Goal: Task Accomplishment & Management: Use online tool/utility

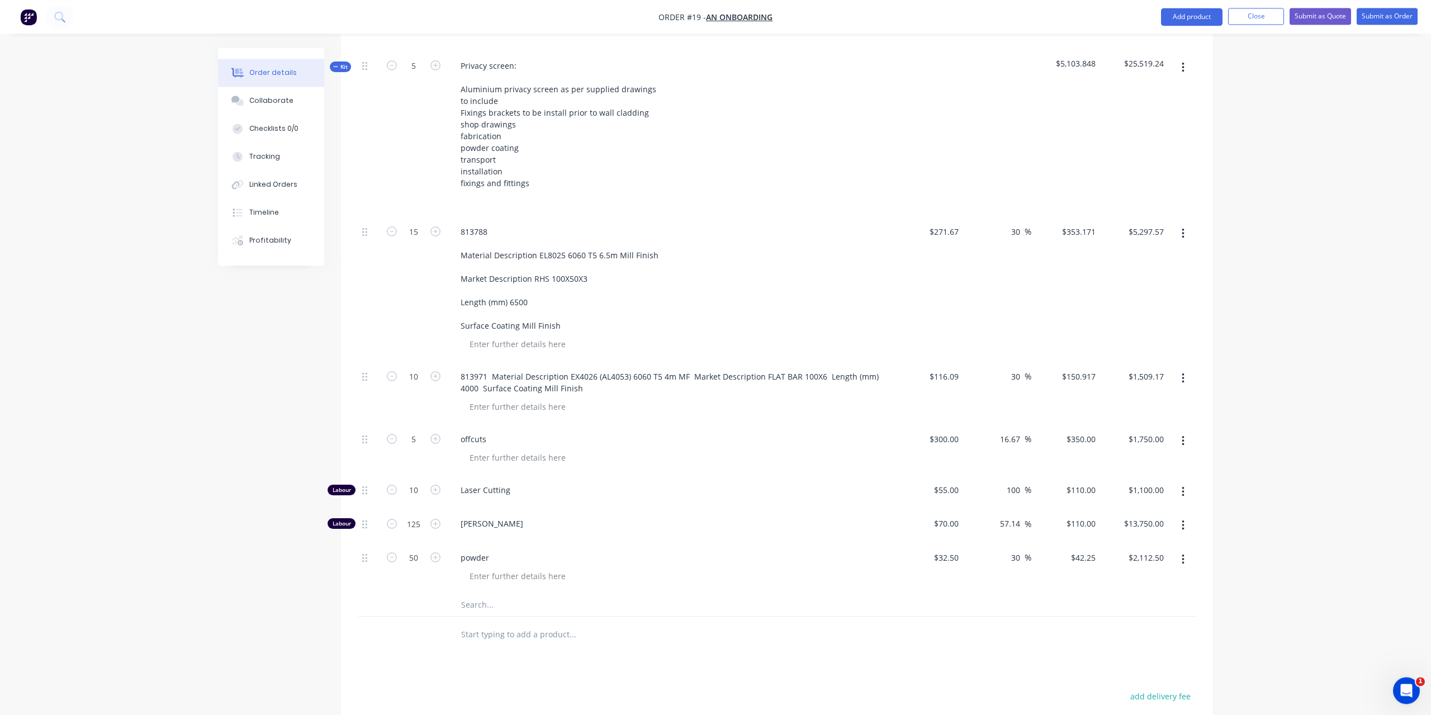
scroll to position [655, 0]
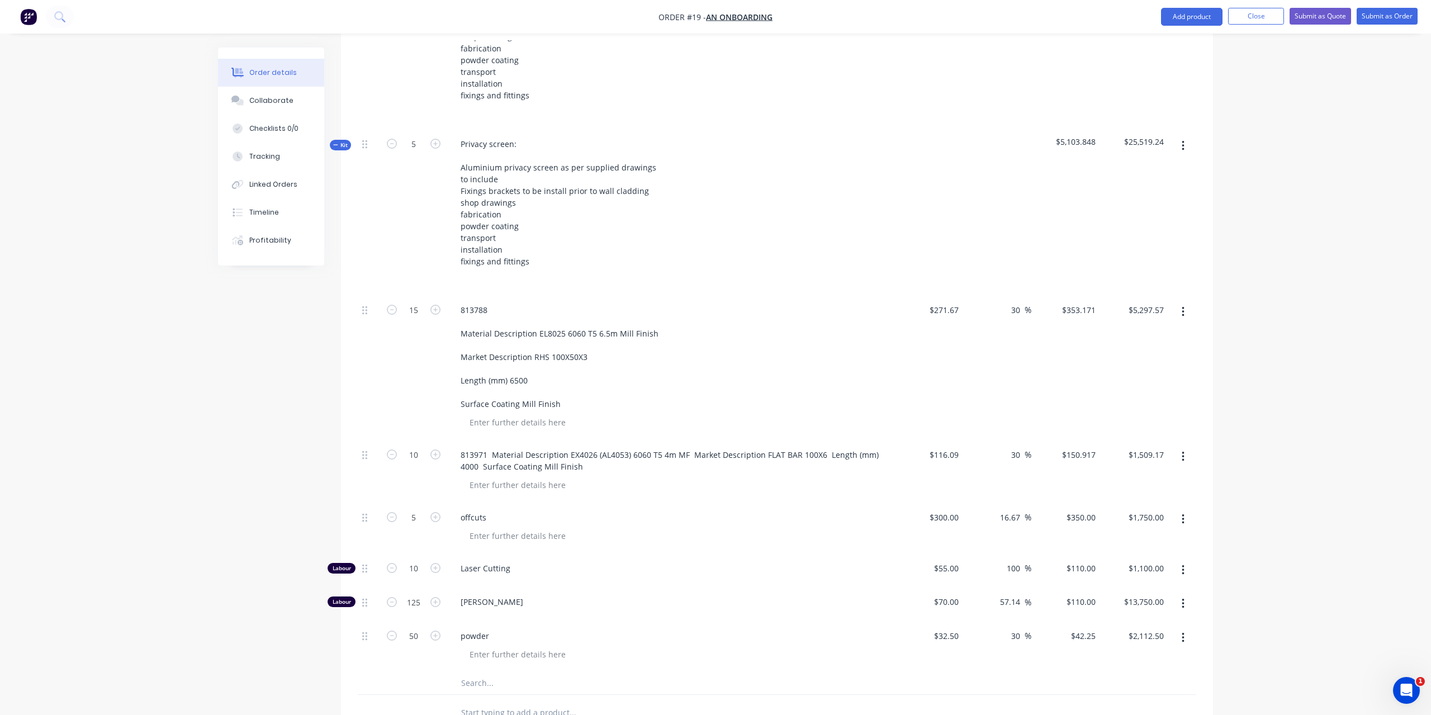
click at [335, 142] on icon at bounding box center [335, 145] width 5 height 6
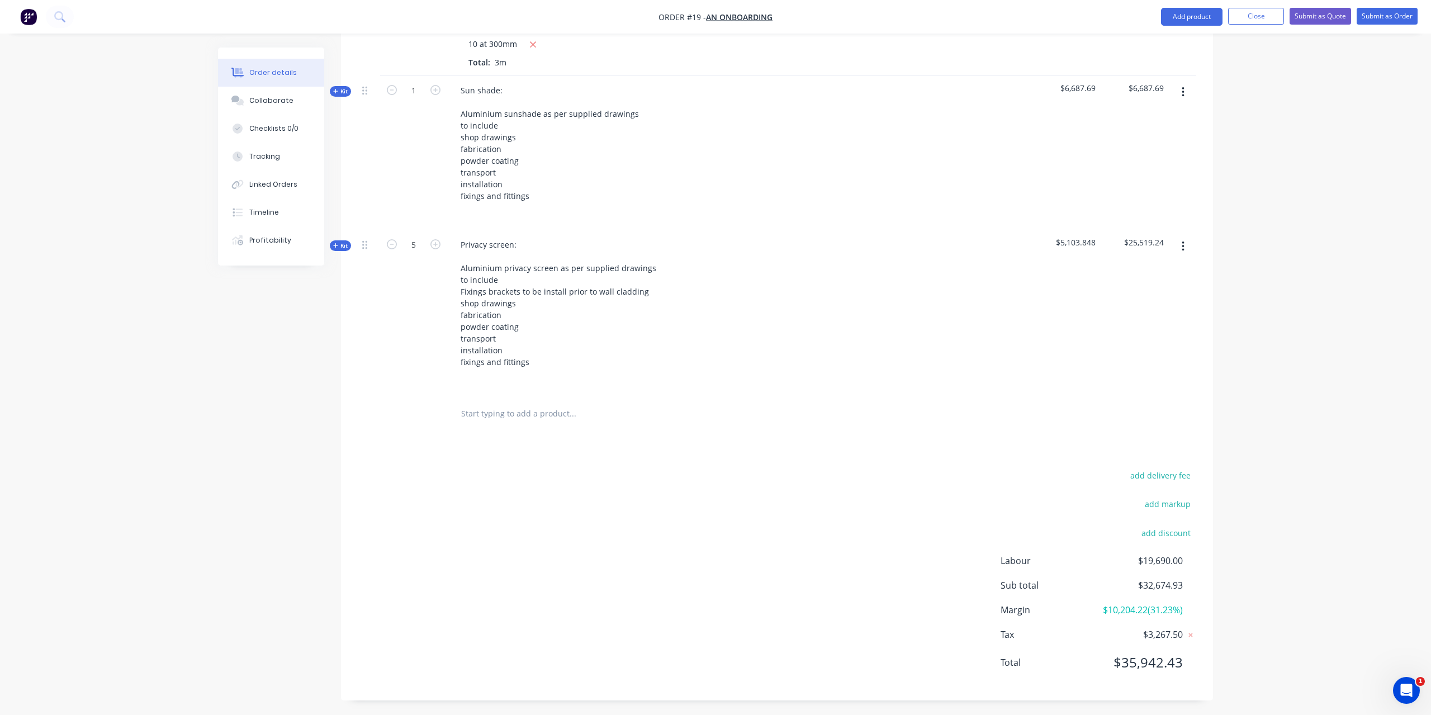
scroll to position [384, 0]
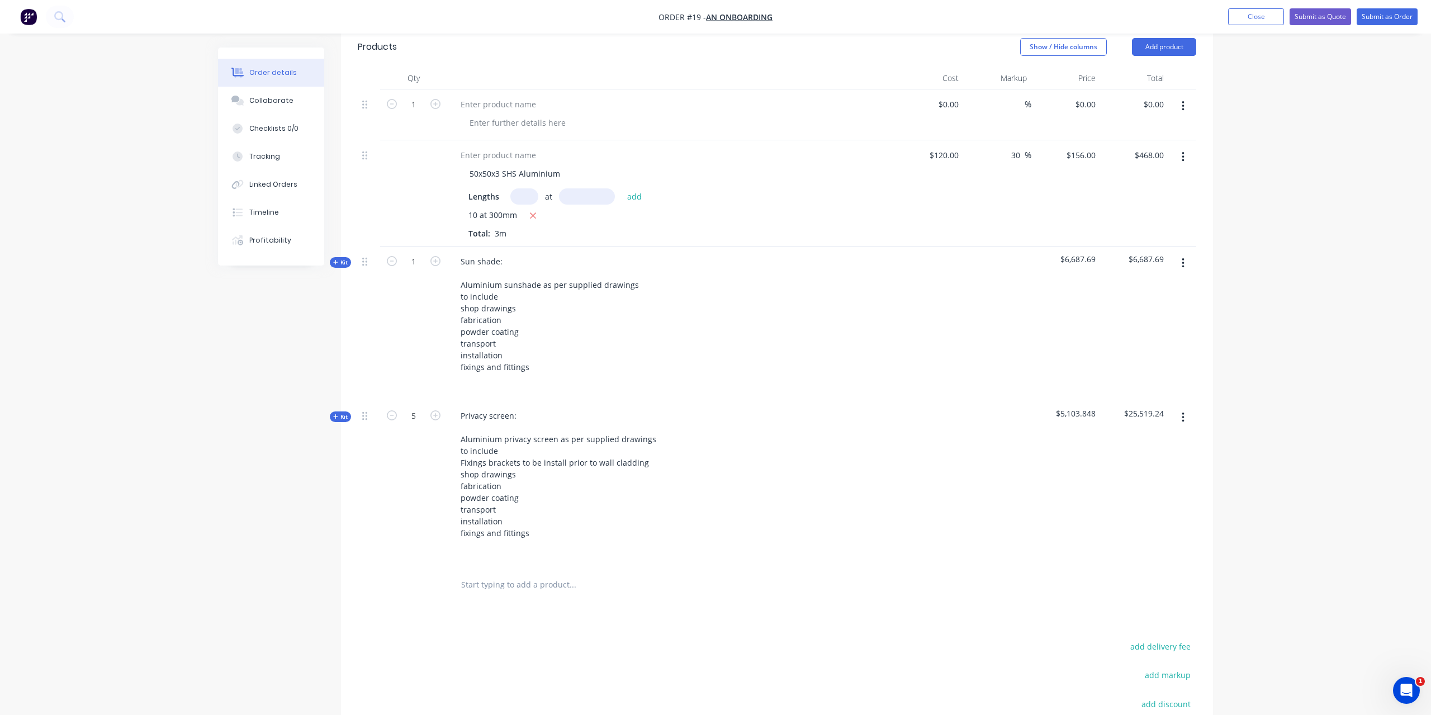
click at [339, 412] on span "Kit" at bounding box center [340, 416] width 15 height 8
type input "$271.67"
type input "30"
type input "$353.171"
type input "$5,297.57"
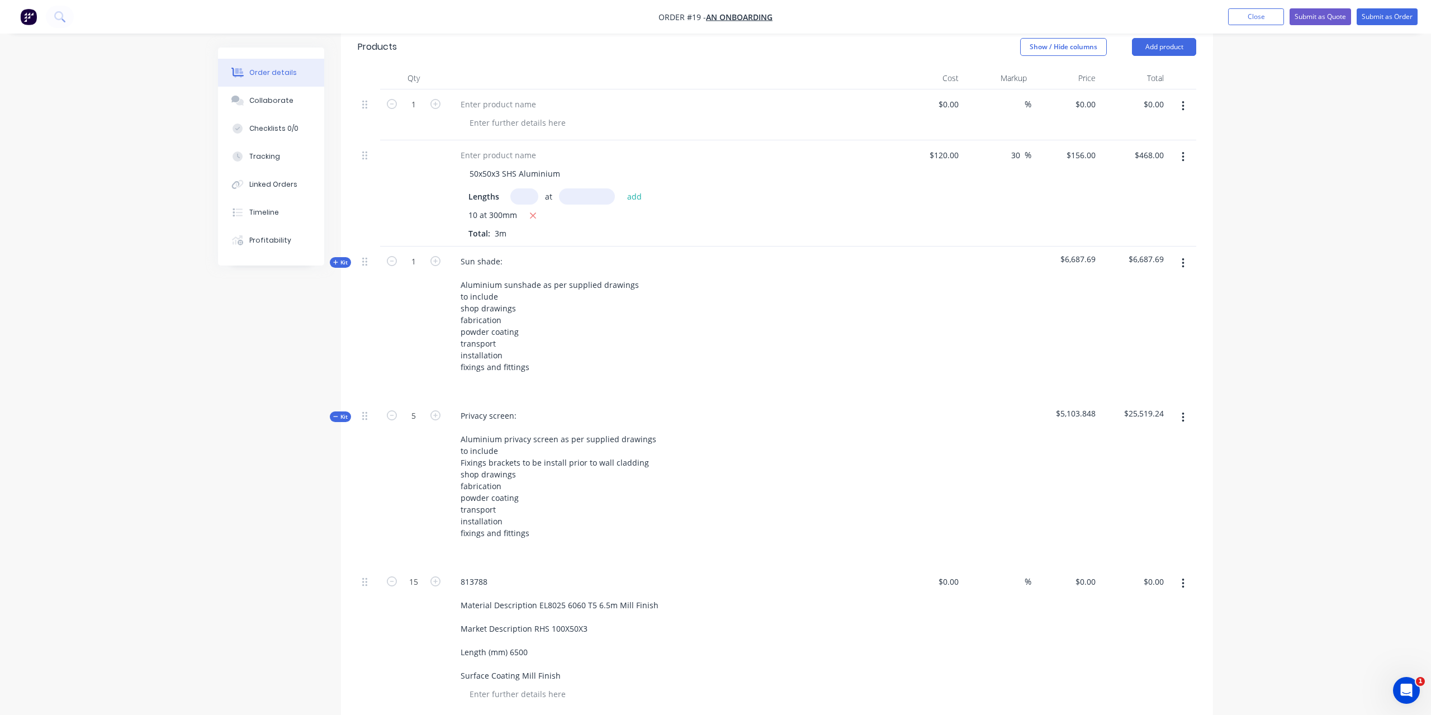
type input "$116.09"
type input "30"
type input "$150.917"
type input "$1,509.17"
type input "$300.00"
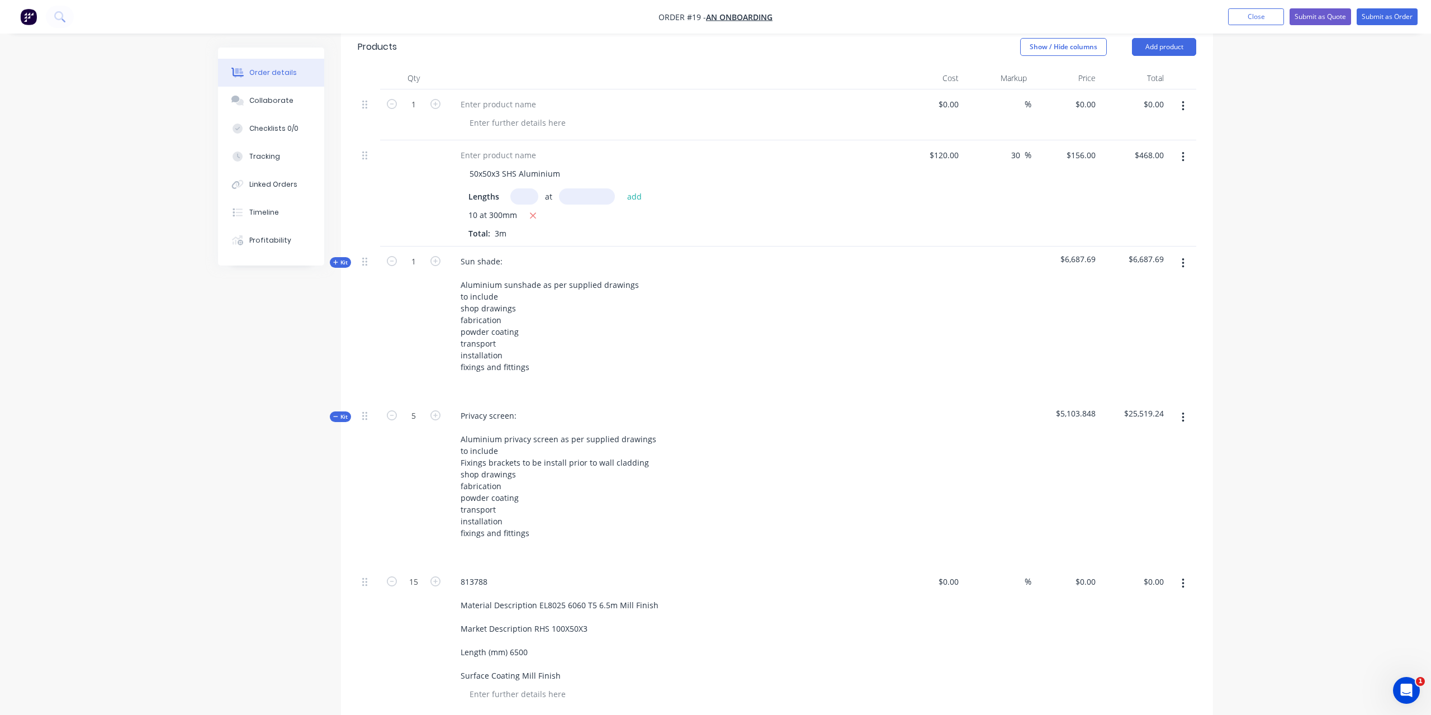
type input "16.67"
type input "$350.00"
type input "$1,750.00"
type input "$55.00"
type input "100"
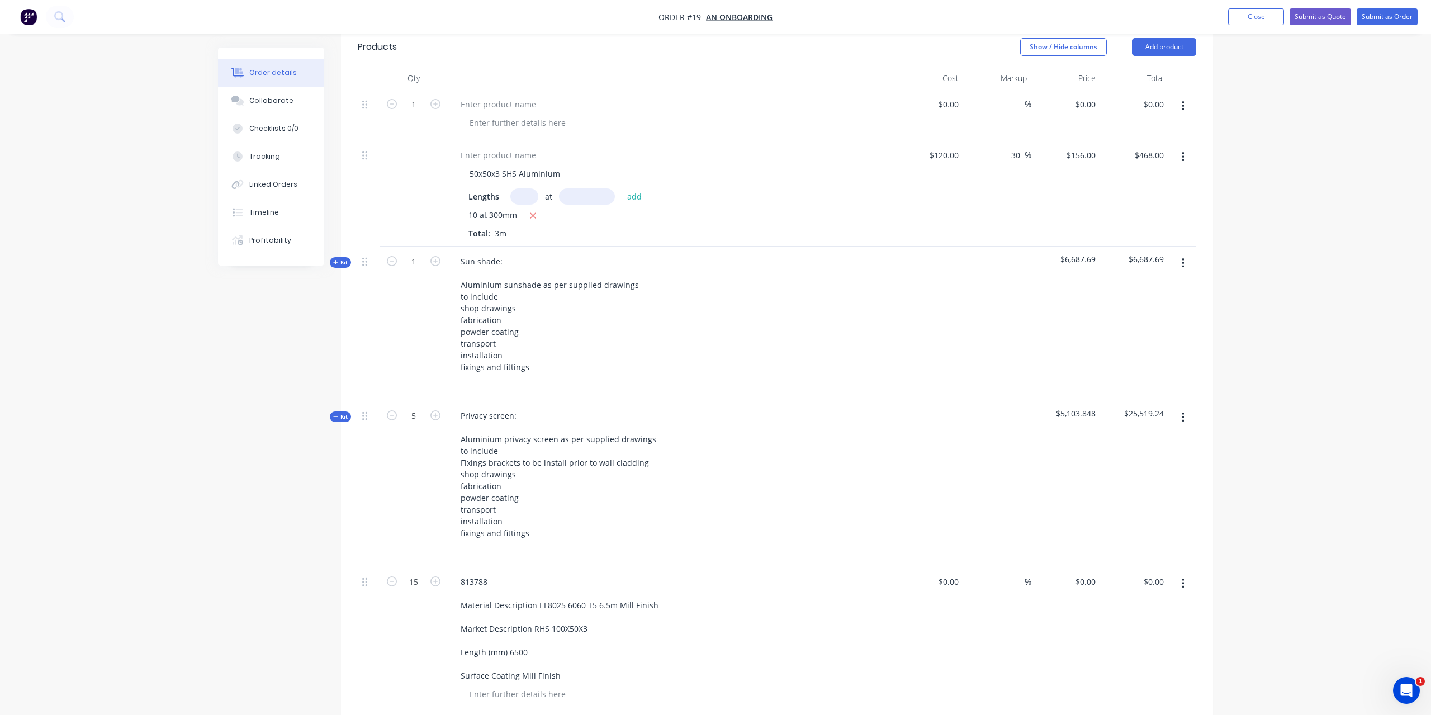
type input "$110.00"
type input "$1,100.00"
type input "$70.00"
type input "57.14"
type input "$110.00"
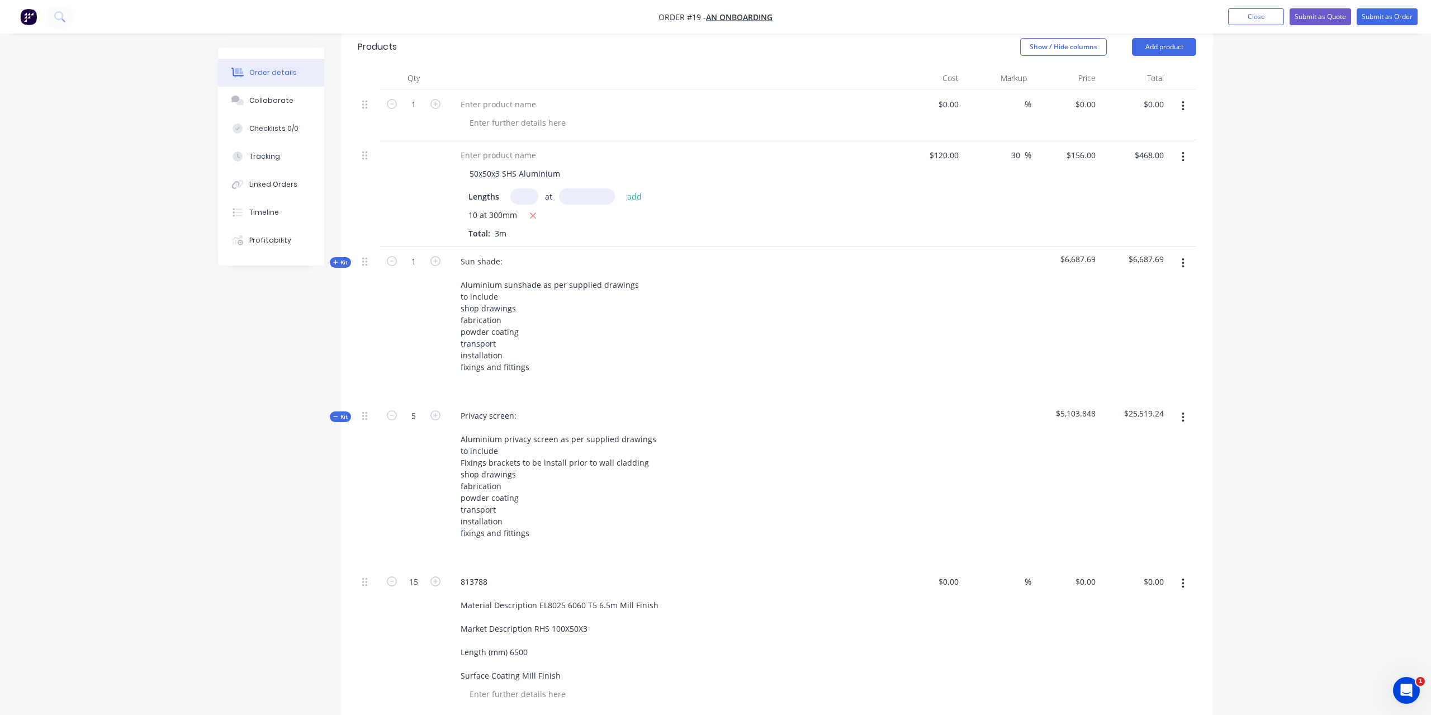
type input "$13,750.00"
type input "$32.50"
type input "30"
type input "$42.25"
type input "$2,112.50"
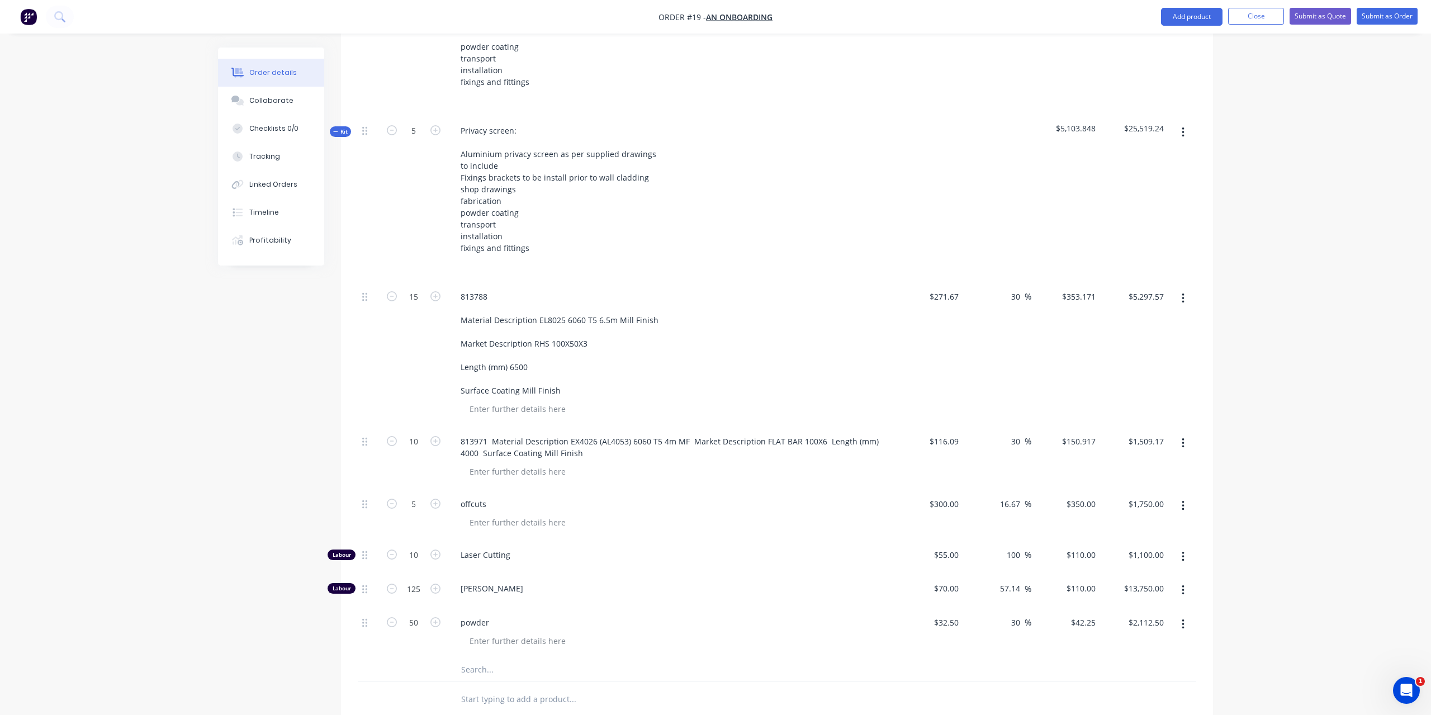
scroll to position [555, 0]
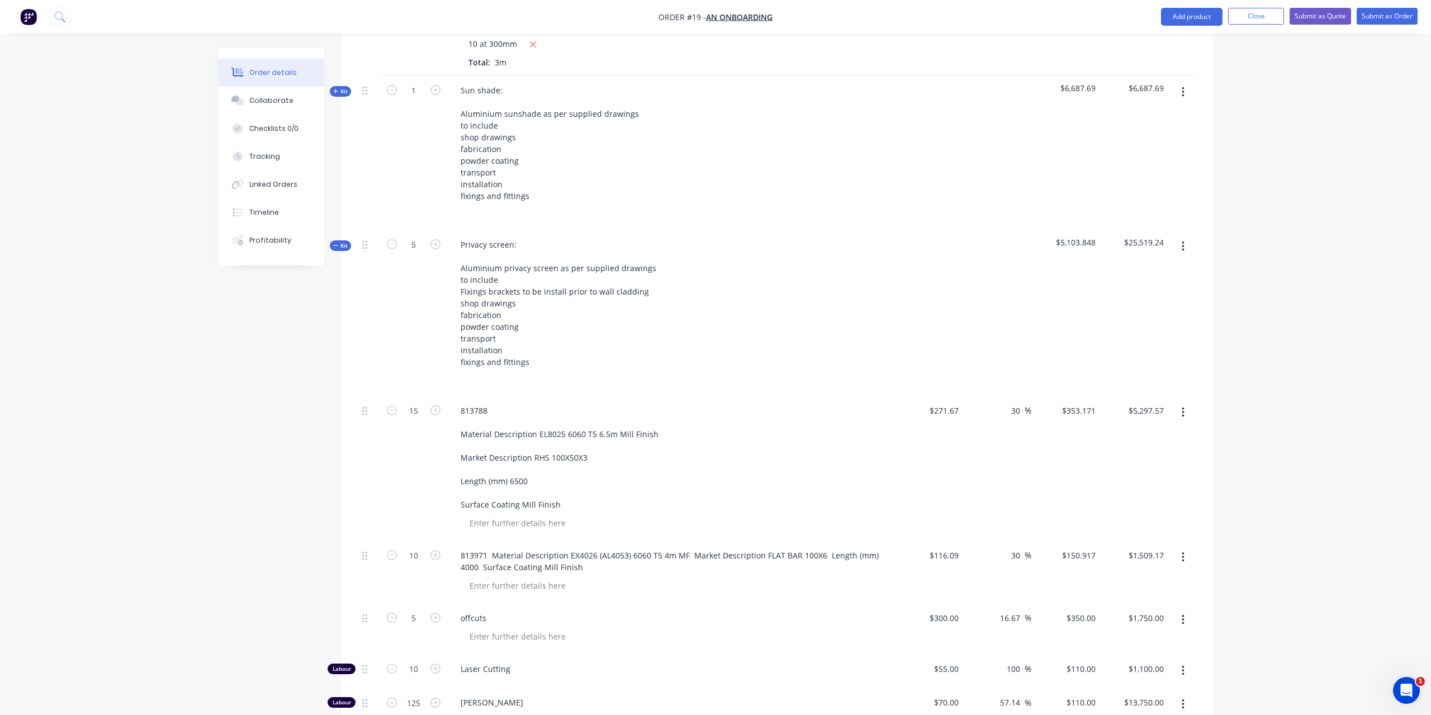
click at [1183, 240] on icon "button" at bounding box center [1182, 246] width 3 height 12
click at [1161, 312] on div "Add sub kit to kit" at bounding box center [1143, 320] width 86 height 16
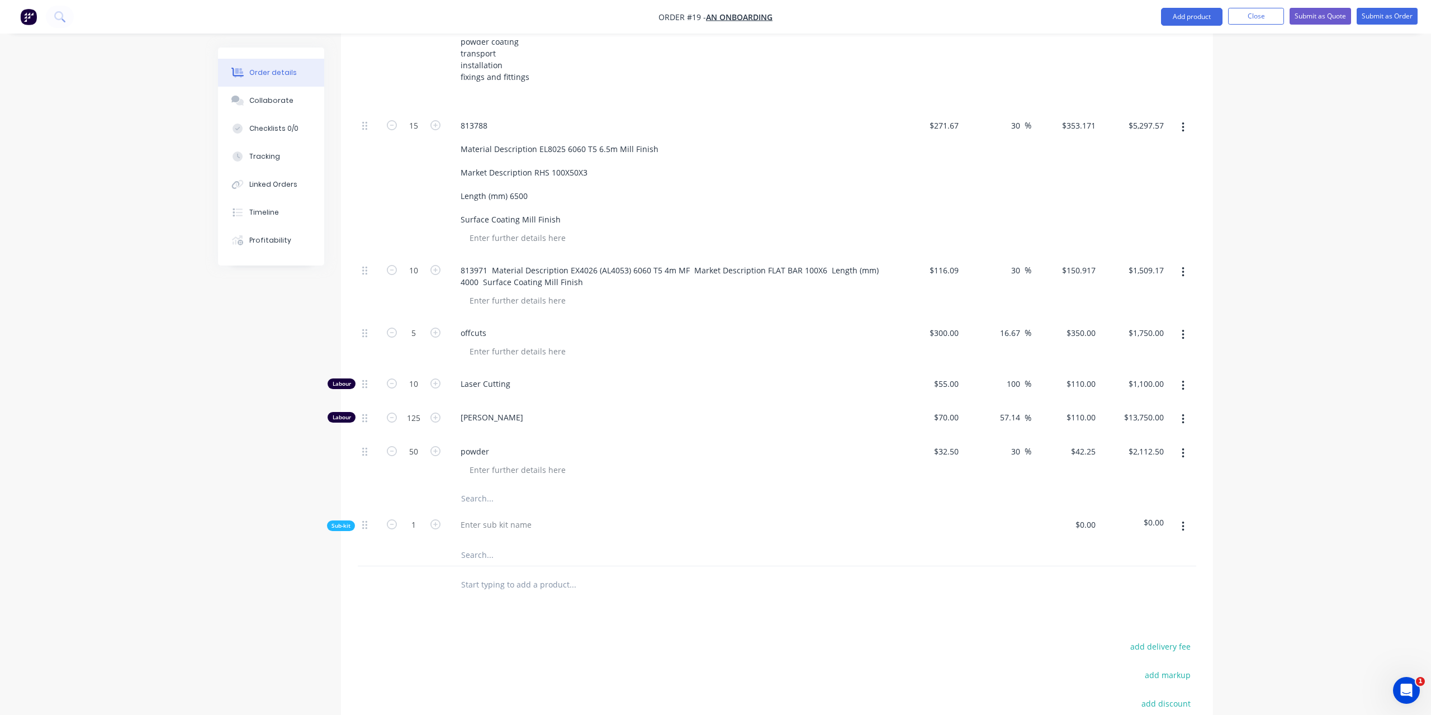
click at [1179, 516] on button "button" at bounding box center [1183, 526] width 26 height 20
click at [1142, 570] on div "Delete" at bounding box center [1143, 578] width 86 height 16
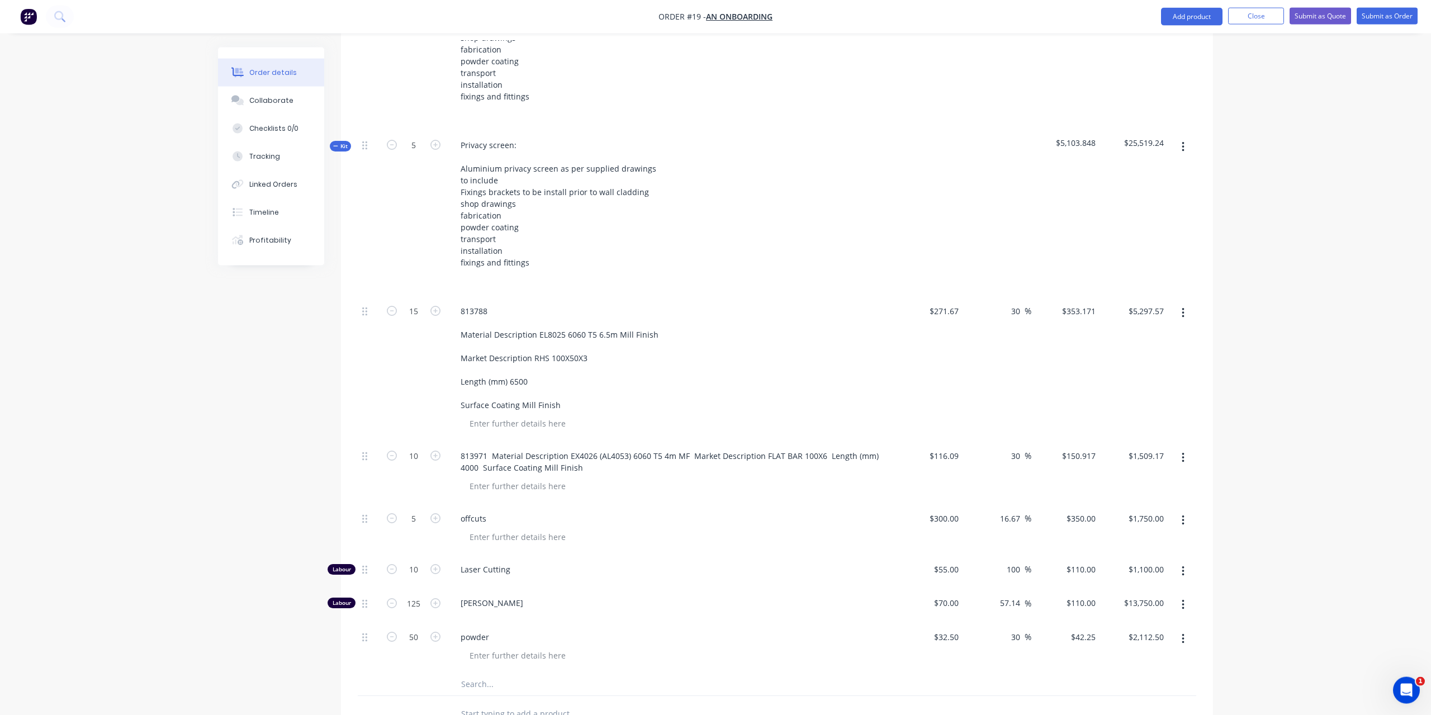
scroll to position [669, 0]
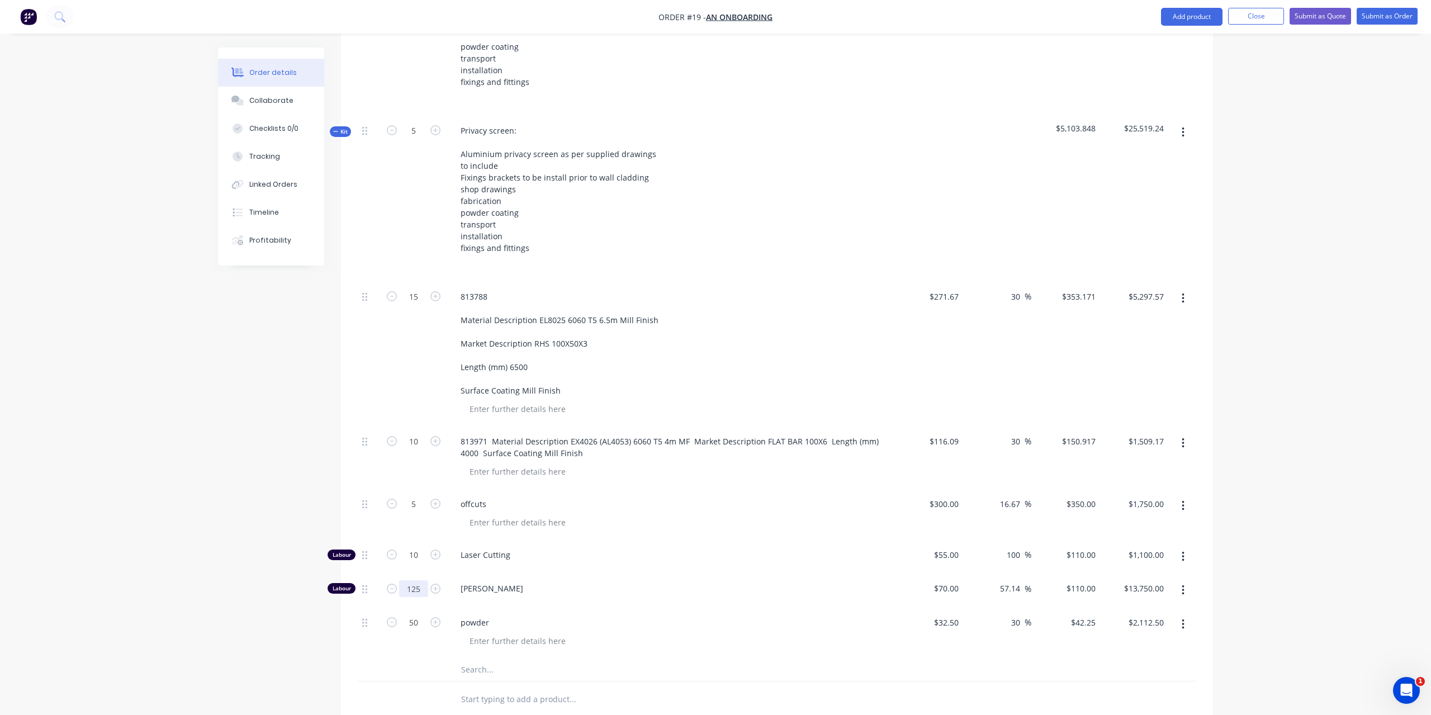
click at [420, 305] on input "125" at bounding box center [413, 296] width 29 height 17
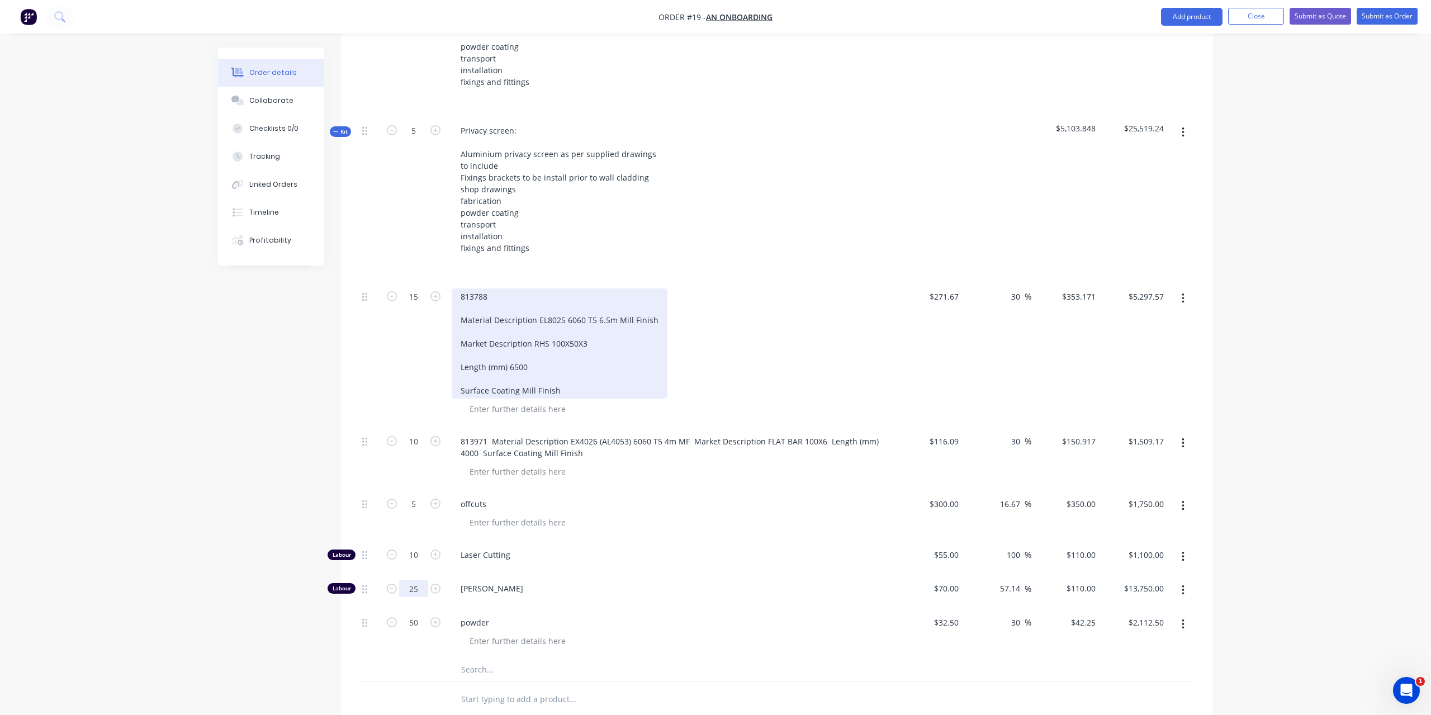
type input "25"
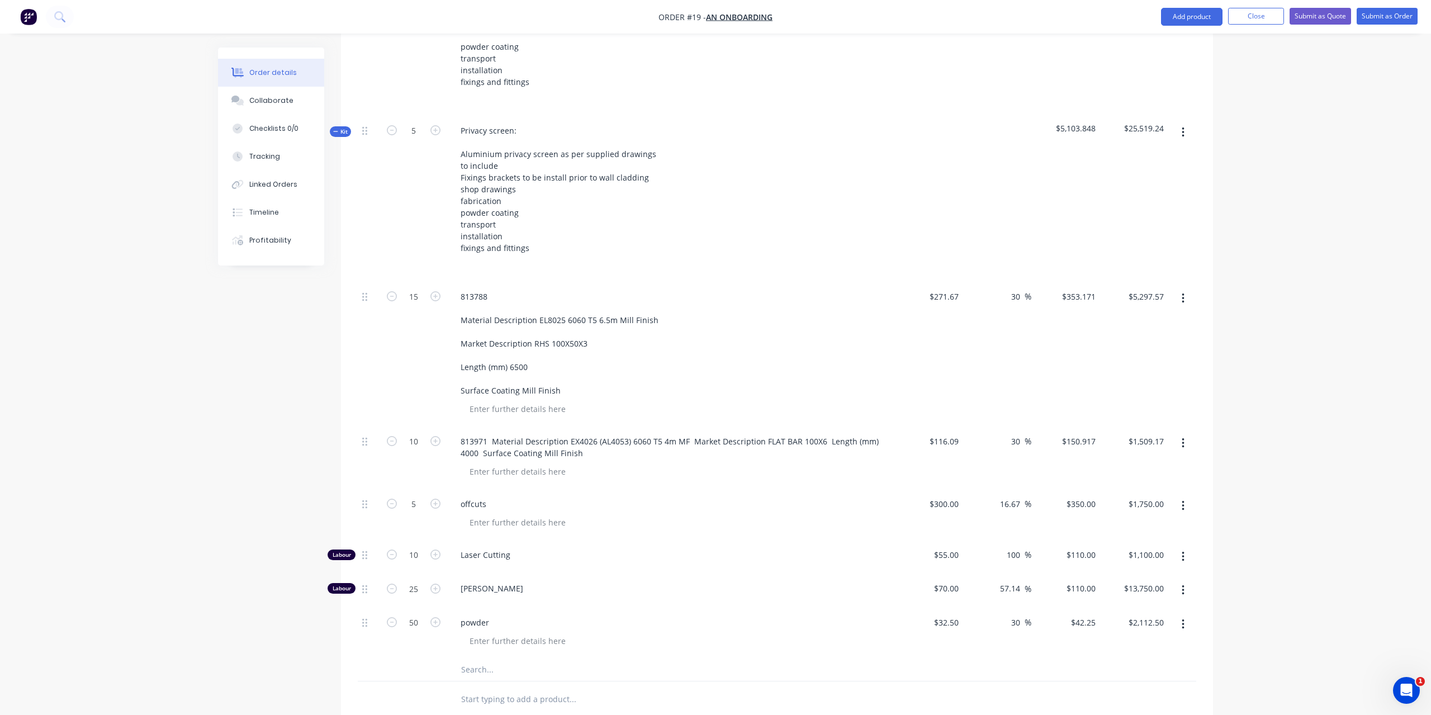
type input "$2,750.00"
click at [1265, 380] on div "Order details Collaborate Checklists 0/0 Tracking Linked Orders Timeline Profit…" at bounding box center [715, 166] width 1431 height 1671
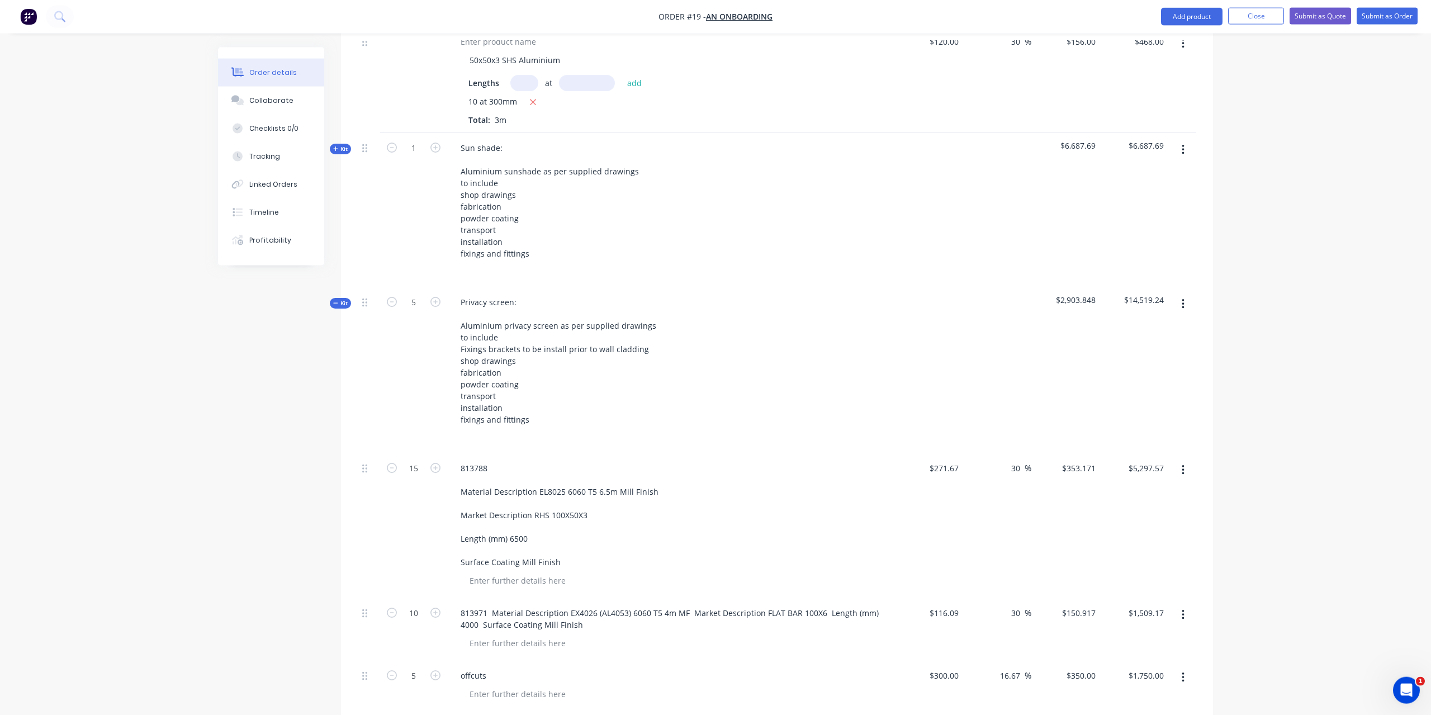
scroll to position [498, 0]
click at [1182, 297] on icon "button" at bounding box center [1182, 303] width 3 height 12
click at [1146, 325] on div "Save to catalogue" at bounding box center [1143, 333] width 86 height 16
click at [1153, 347] on div "Add sub kit to kit" at bounding box center [1143, 355] width 86 height 16
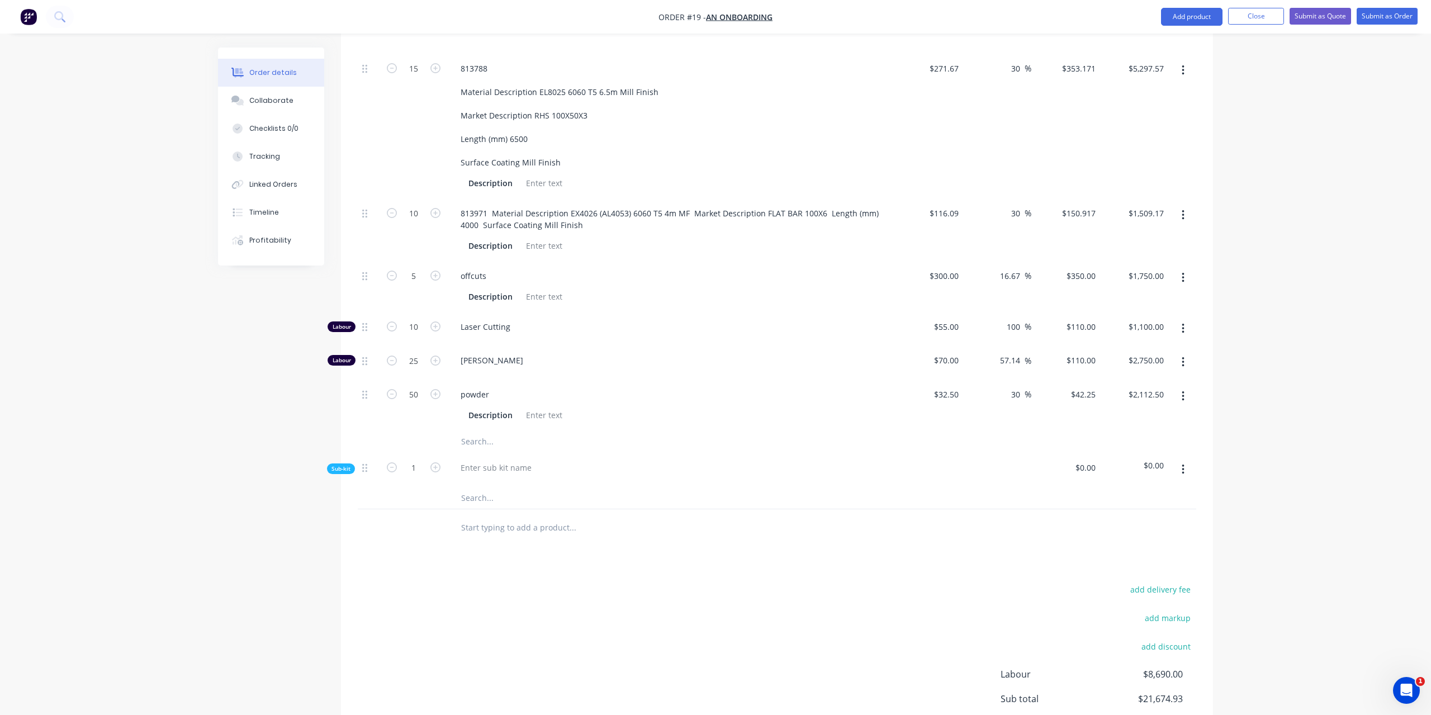
scroll to position [997, 0]
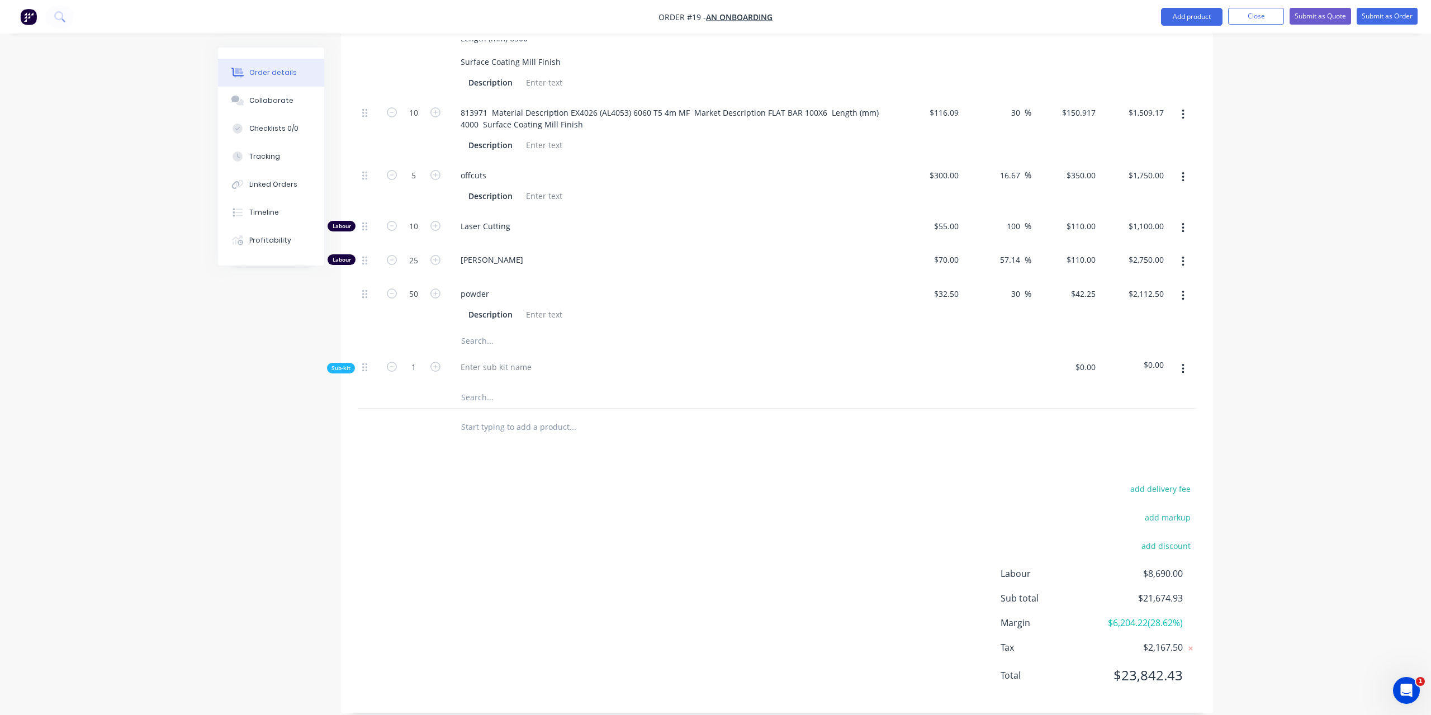
click at [1188, 359] on button "button" at bounding box center [1183, 369] width 26 height 20
click at [724, 493] on div "add delivery fee add markup add discount Labour $8,690.00 Sub total $21,674.93 …" at bounding box center [777, 589] width 838 height 216
click at [511, 359] on div at bounding box center [496, 367] width 89 height 16
click at [725, 534] on div "add delivery fee add markup add discount Labour $8,690.00 Sub total $21,674.93 …" at bounding box center [777, 589] width 838 height 216
click at [548, 369] on div "test sub kit" at bounding box center [670, 369] width 447 height 34
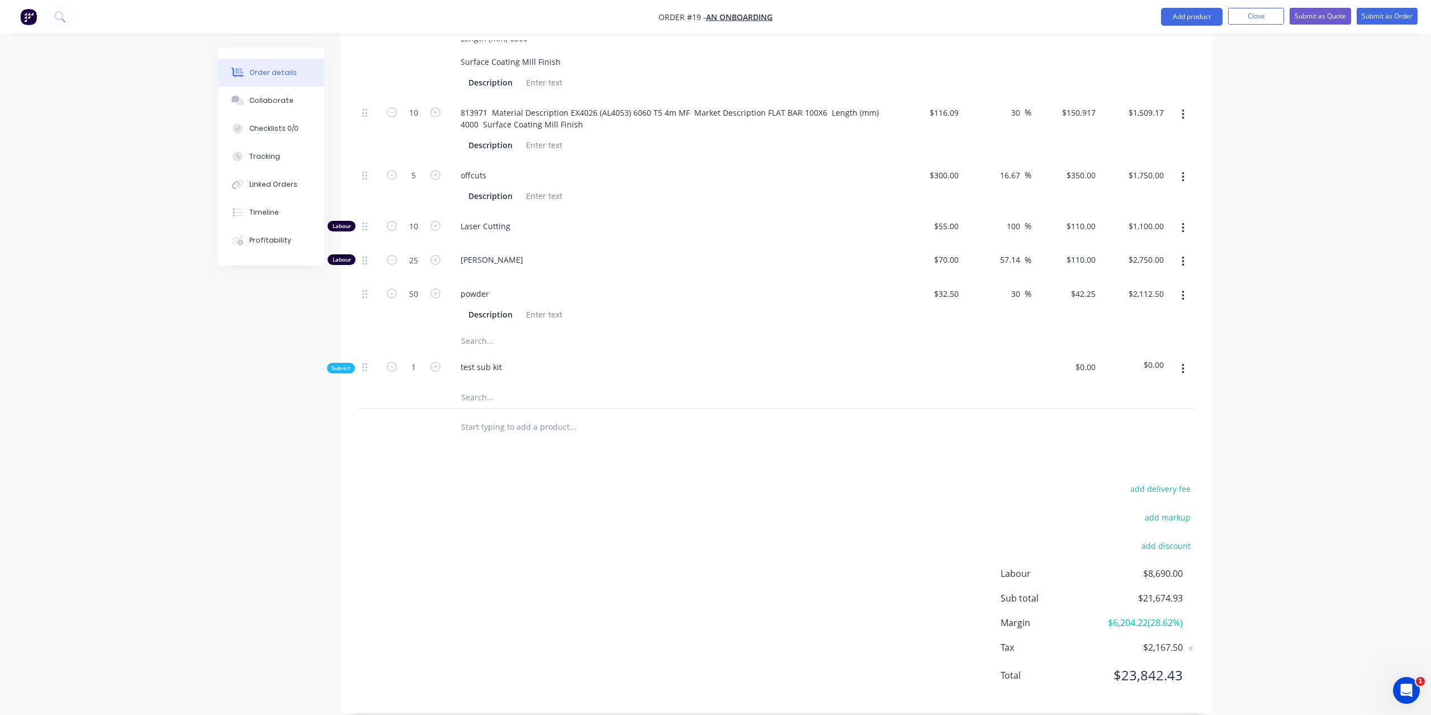
click at [549, 386] on input "text" at bounding box center [572, 397] width 224 height 22
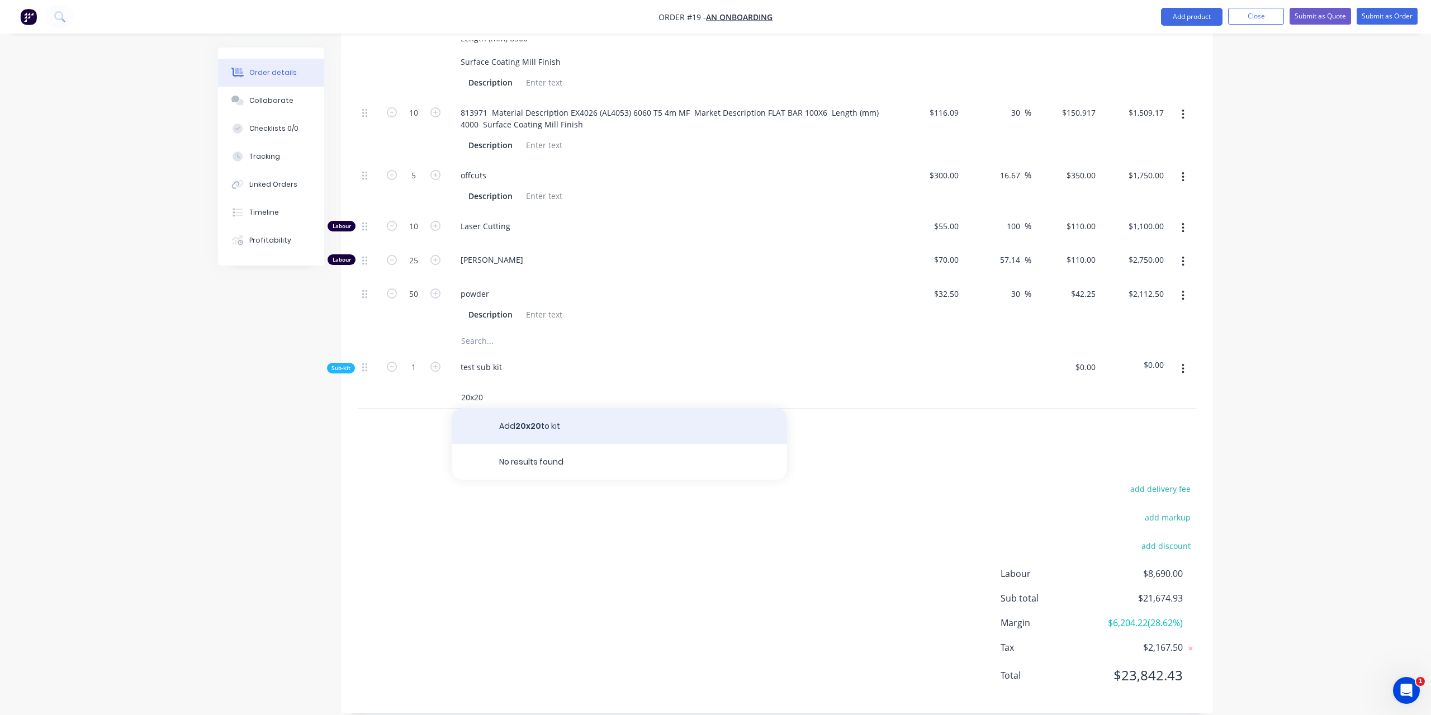
type input "20x20"
click at [553, 408] on button "Add 20x20 to kit" at bounding box center [619, 426] width 335 height 36
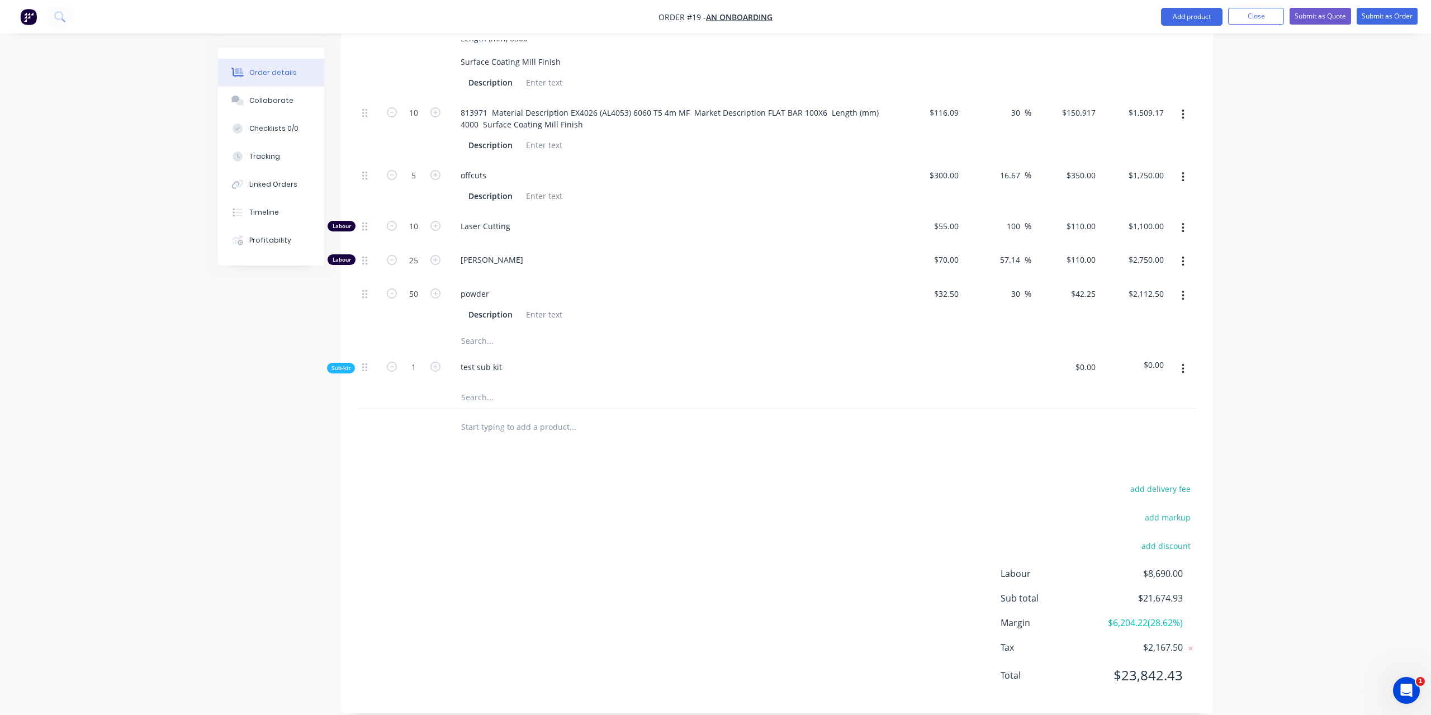
click at [512, 386] on input "text" at bounding box center [572, 397] width 224 height 22
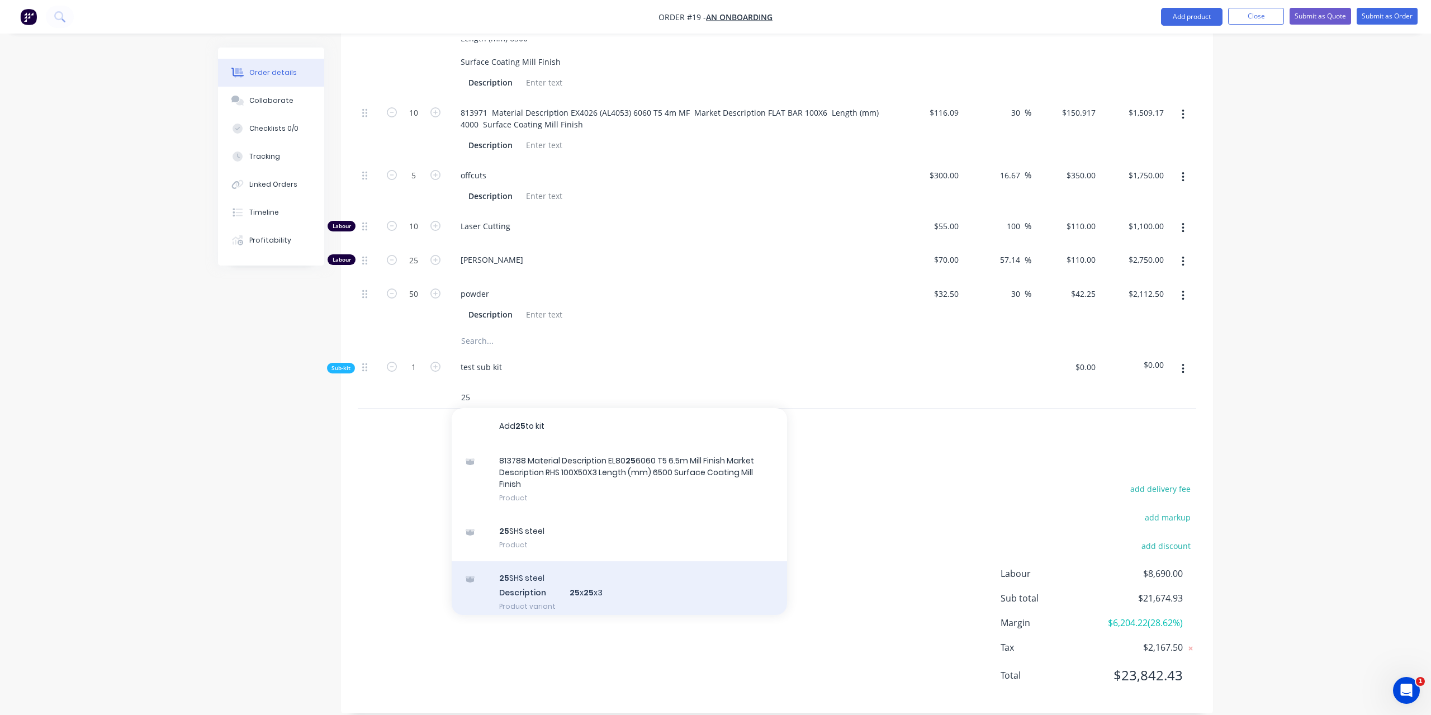
type input "25"
click at [552, 573] on div "25 SHS steel Description 25 x 25 x3 Product variant" at bounding box center [619, 591] width 335 height 61
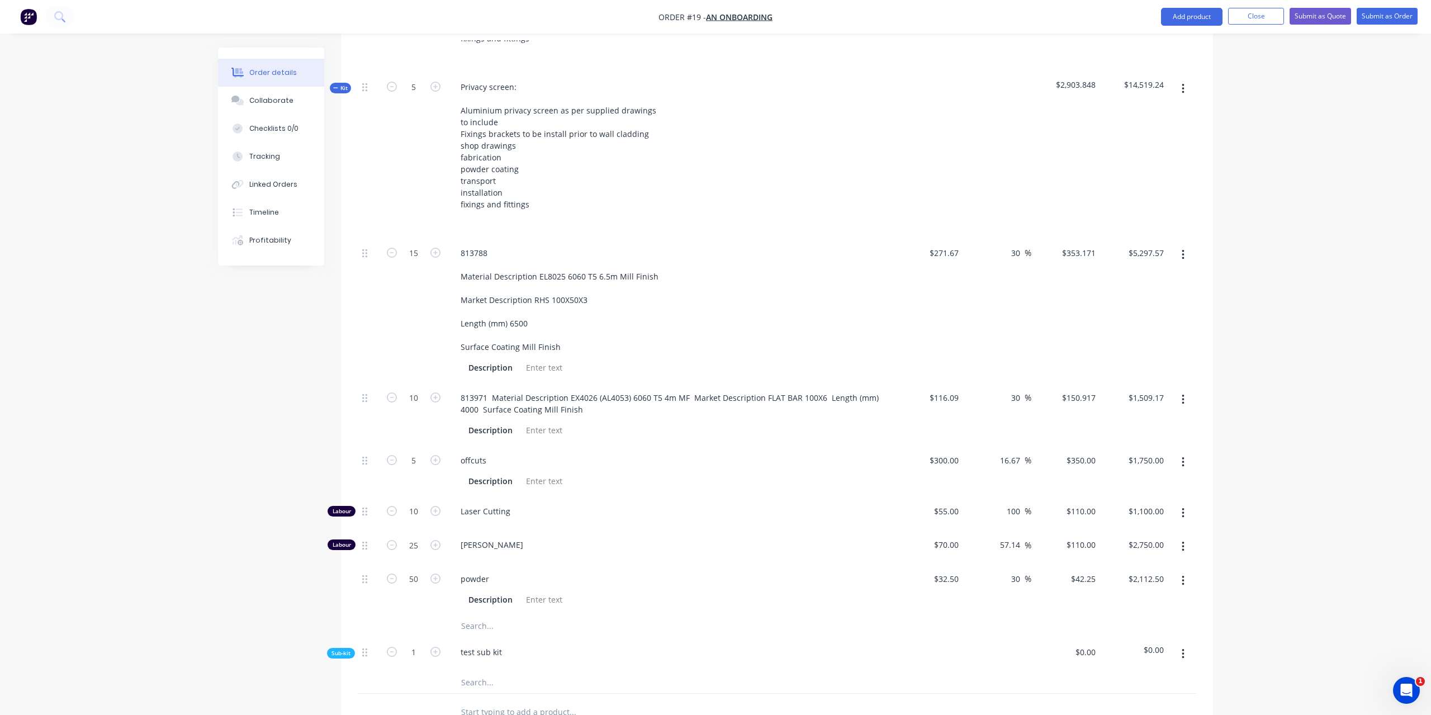
scroll to position [940, 0]
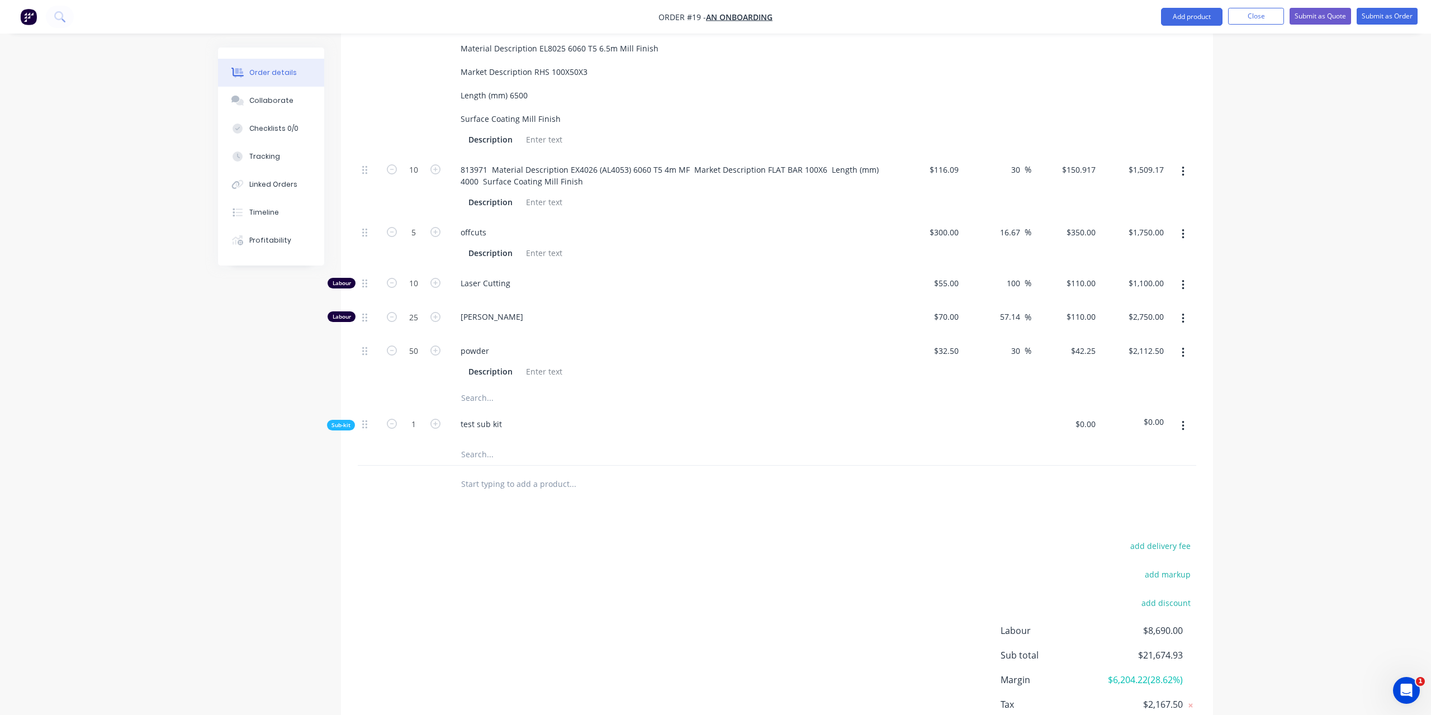
click at [343, 421] on span "Sub-kit" at bounding box center [340, 425] width 19 height 8
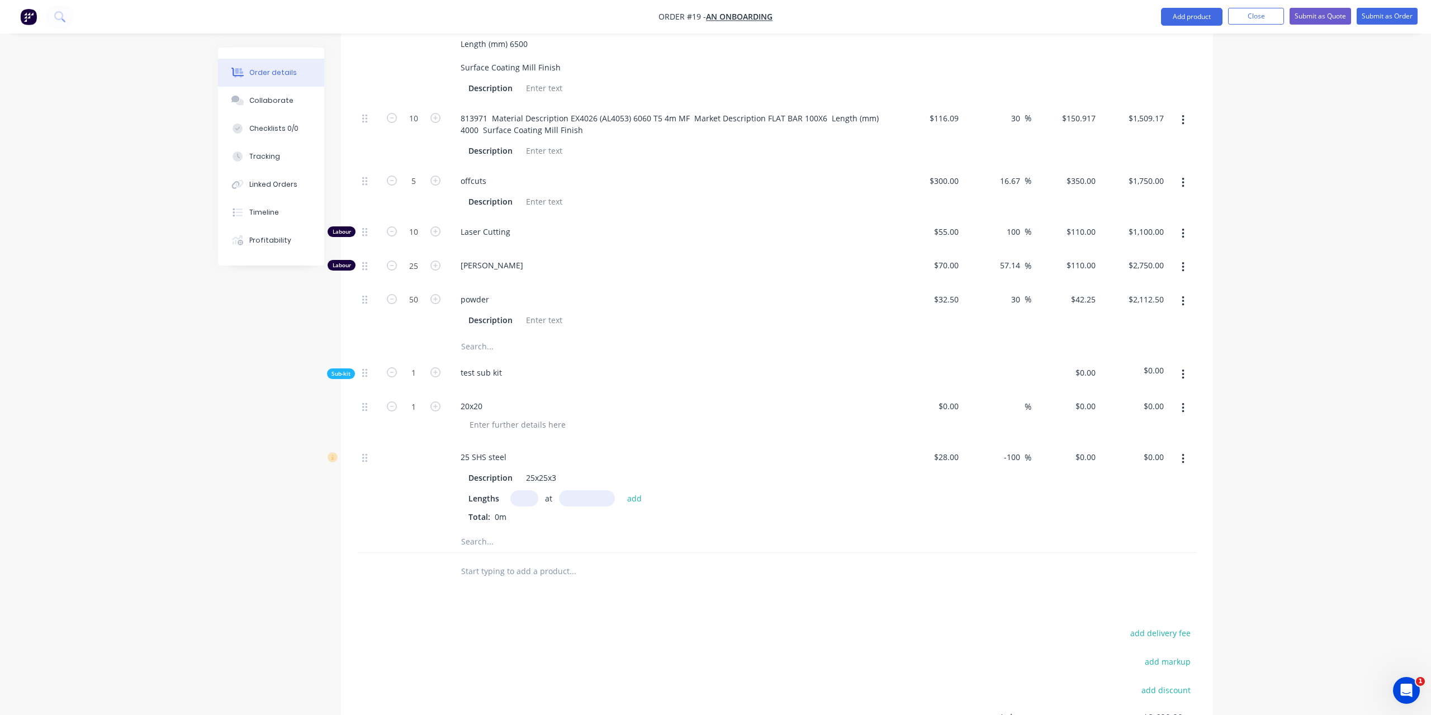
scroll to position [997, 0]
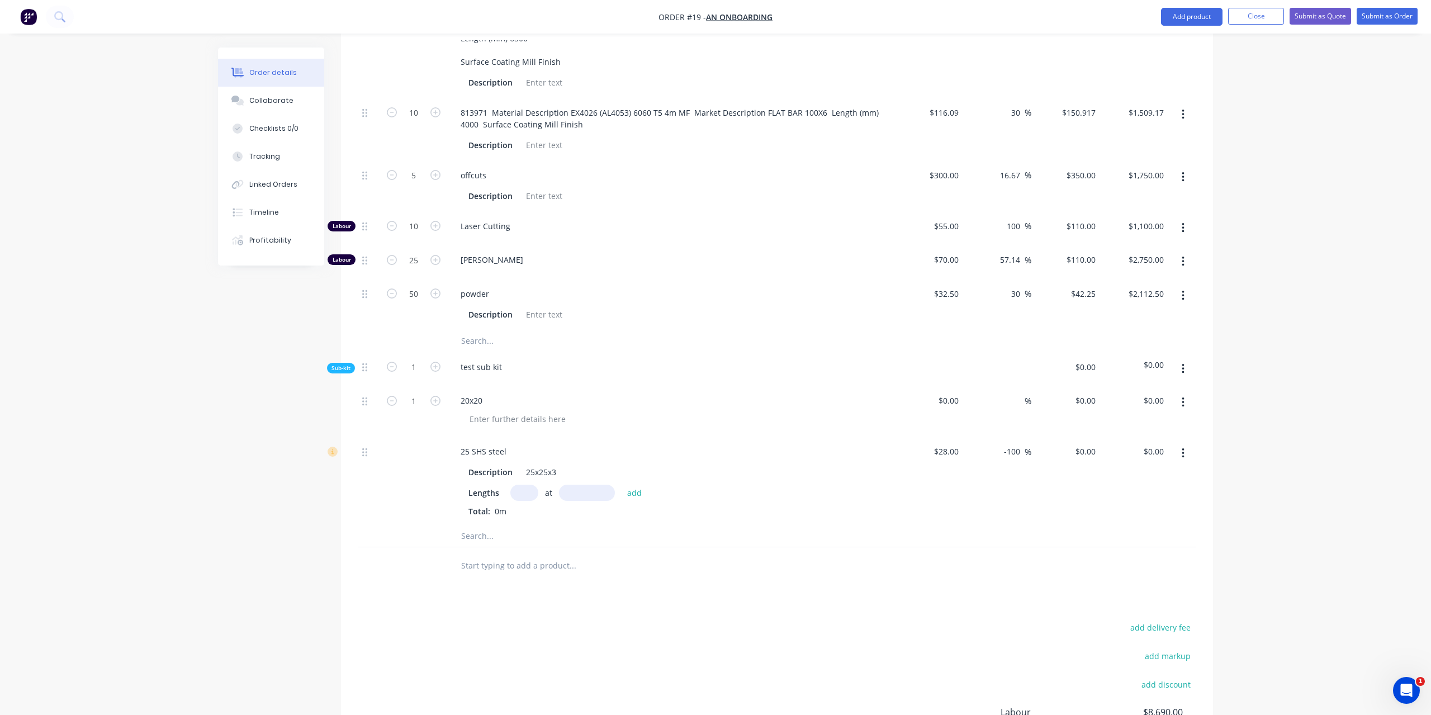
click at [513, 484] on input "text" at bounding box center [524, 492] width 28 height 16
type input "25"
click at [586, 484] on input "text" at bounding box center [587, 492] width 56 height 16
type input "1250mm"
click at [637, 485] on button "add" at bounding box center [634, 492] width 26 height 15
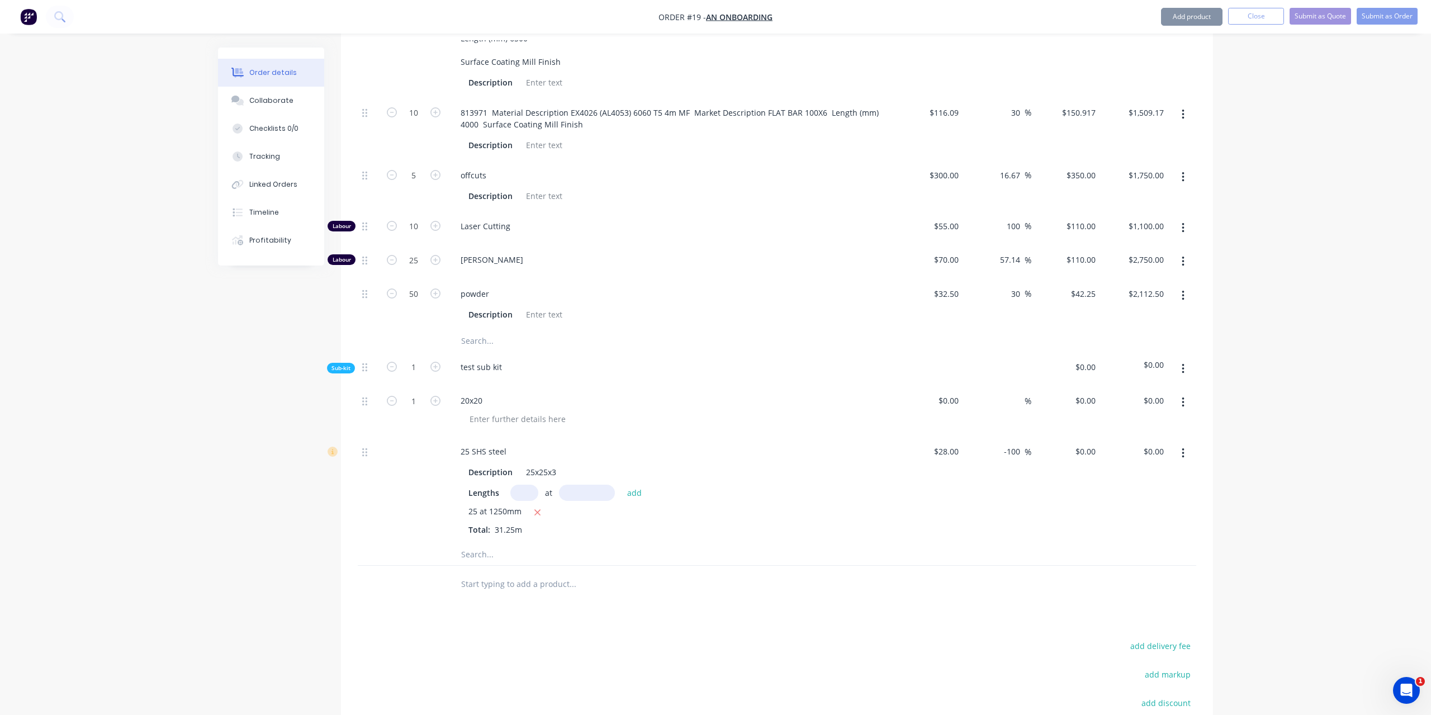
click at [684, 583] on div at bounding box center [648, 584] width 402 height 36
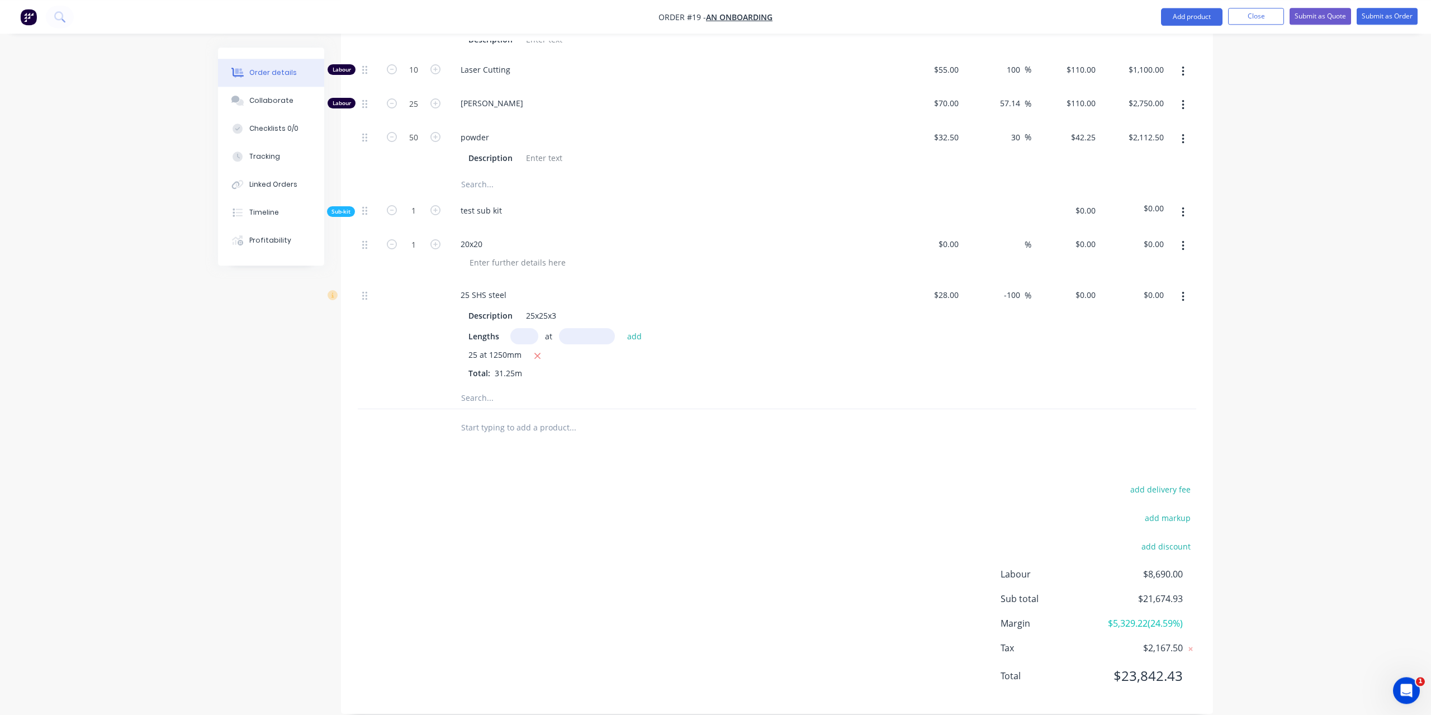
scroll to position [1155, 0]
